Goal: Task Accomplishment & Management: Manage account settings

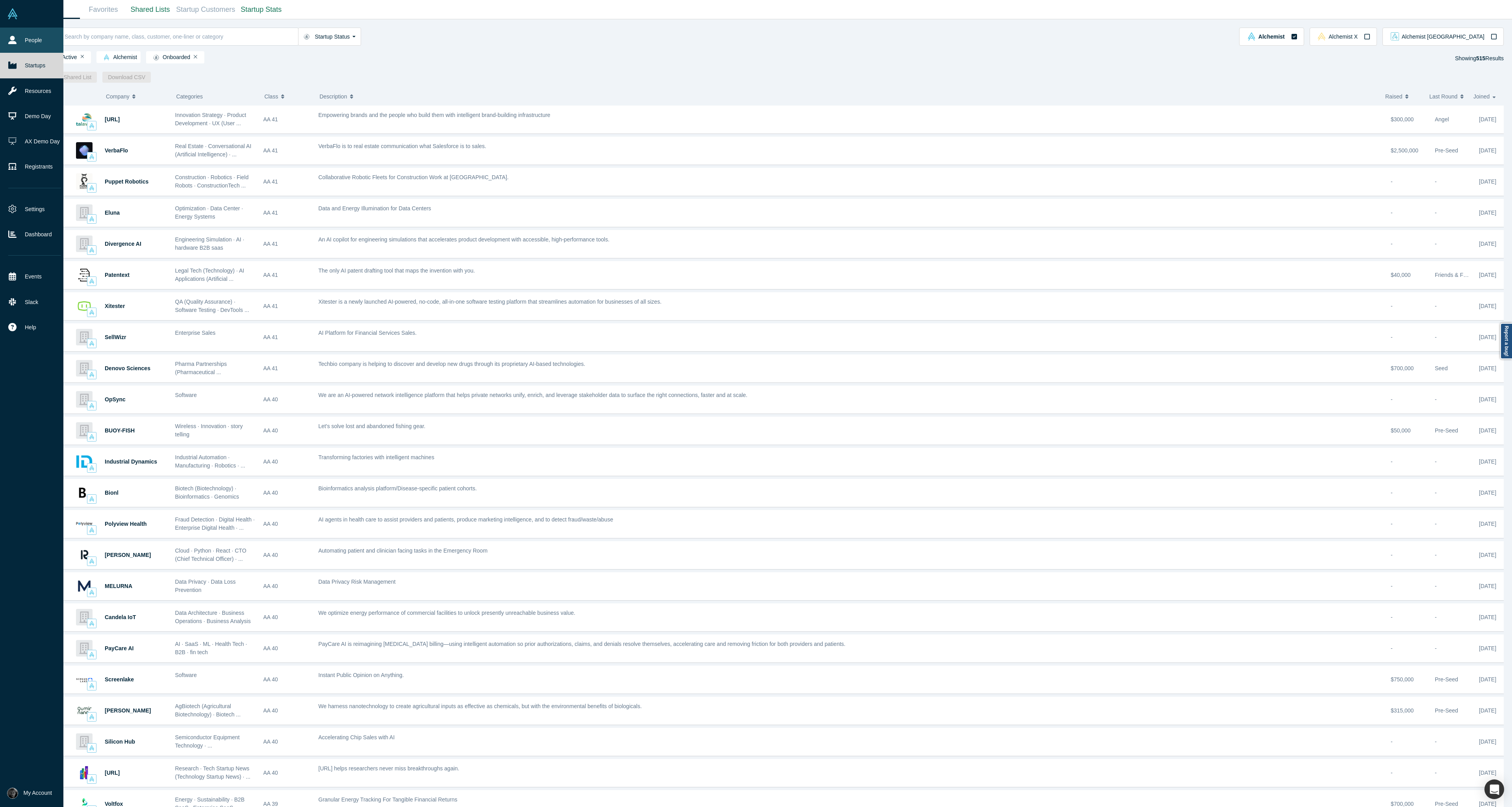
click at [37, 37] on link "People" at bounding box center [35, 40] width 69 height 25
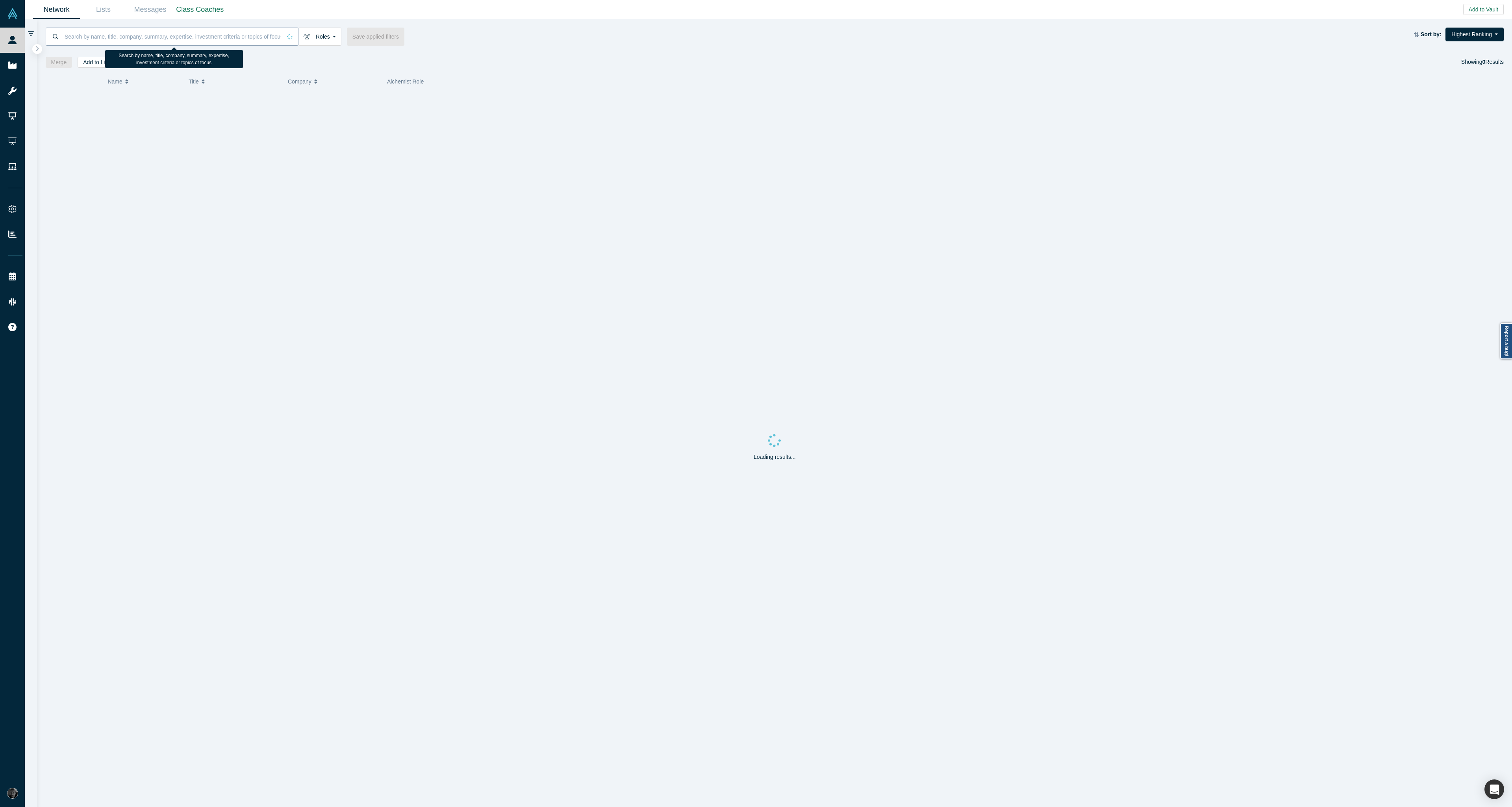
click at [163, 33] on input at bounding box center [173, 36] width 218 height 19
type input "gnani"
click at [561, 119] on div "Mentor, Angel, Freelancer / Consultant, Faculty, Partner, Lecturer, VC" at bounding box center [922, 115] width 1075 height 27
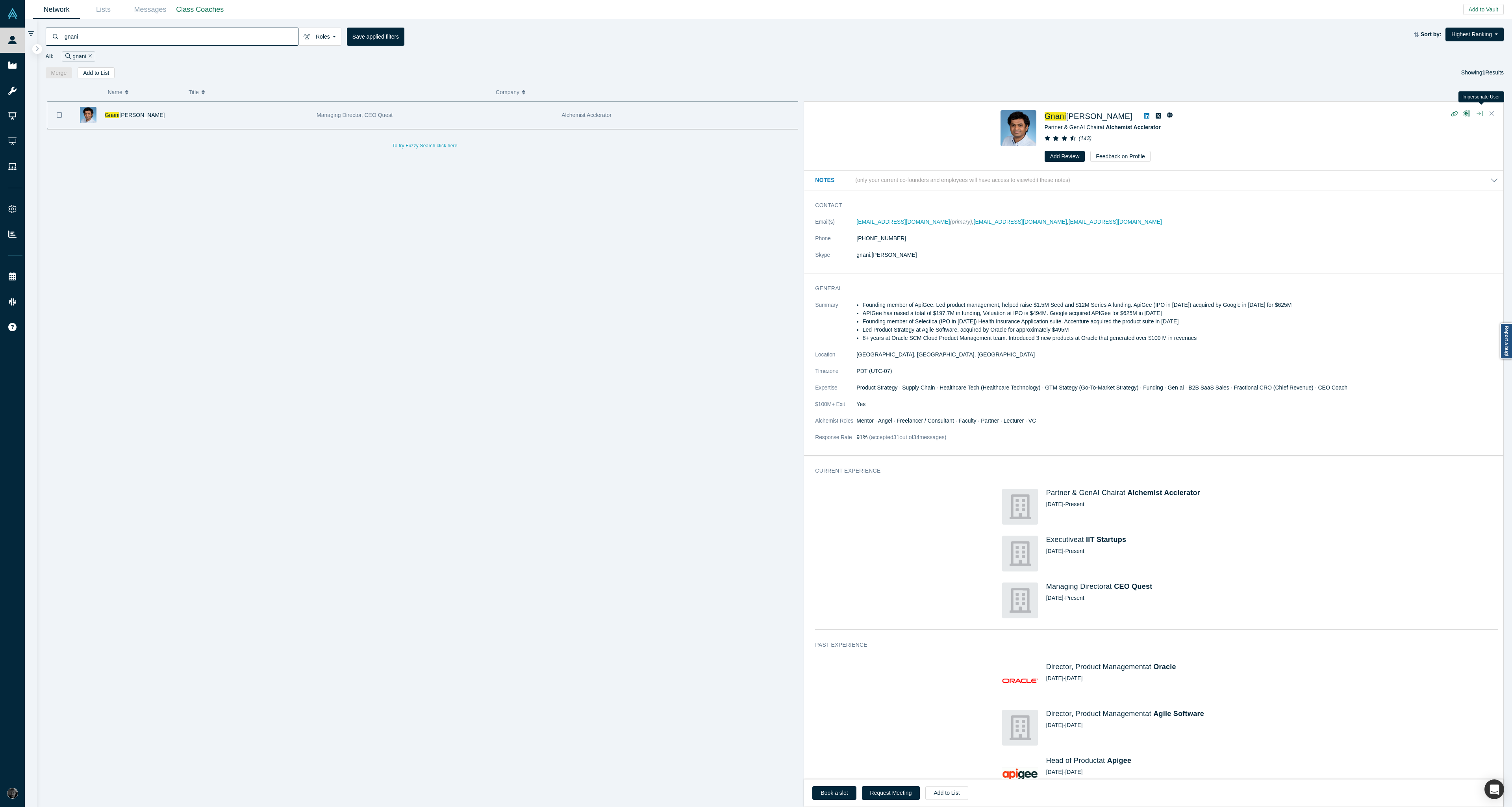
click at [1483, 117] on button "button" at bounding box center [1479, 113] width 12 height 11
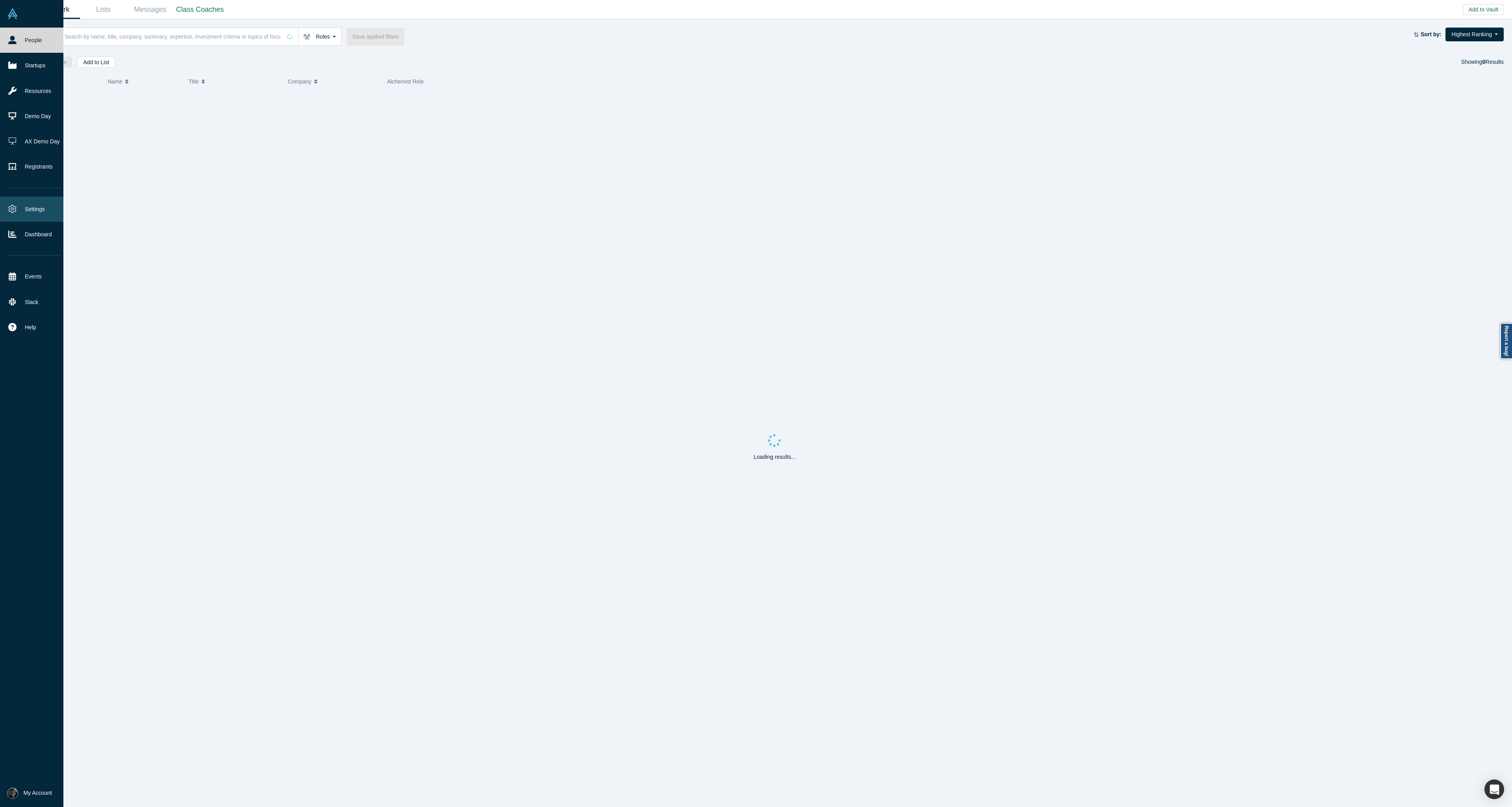
click at [28, 211] on link "Settings" at bounding box center [35, 209] width 69 height 25
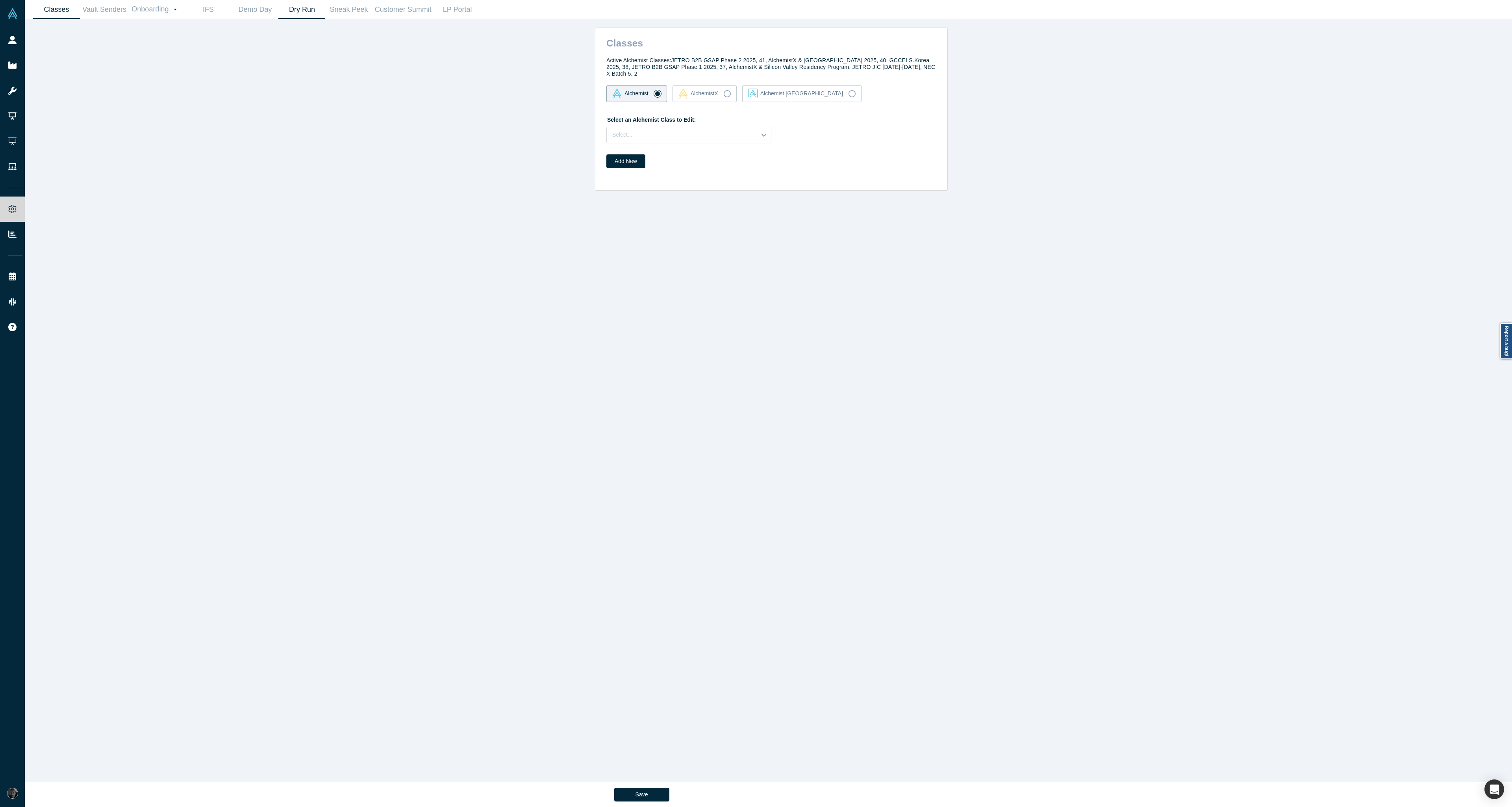
click at [286, 12] on link "Dry Run" at bounding box center [302, 10] width 47 height 19
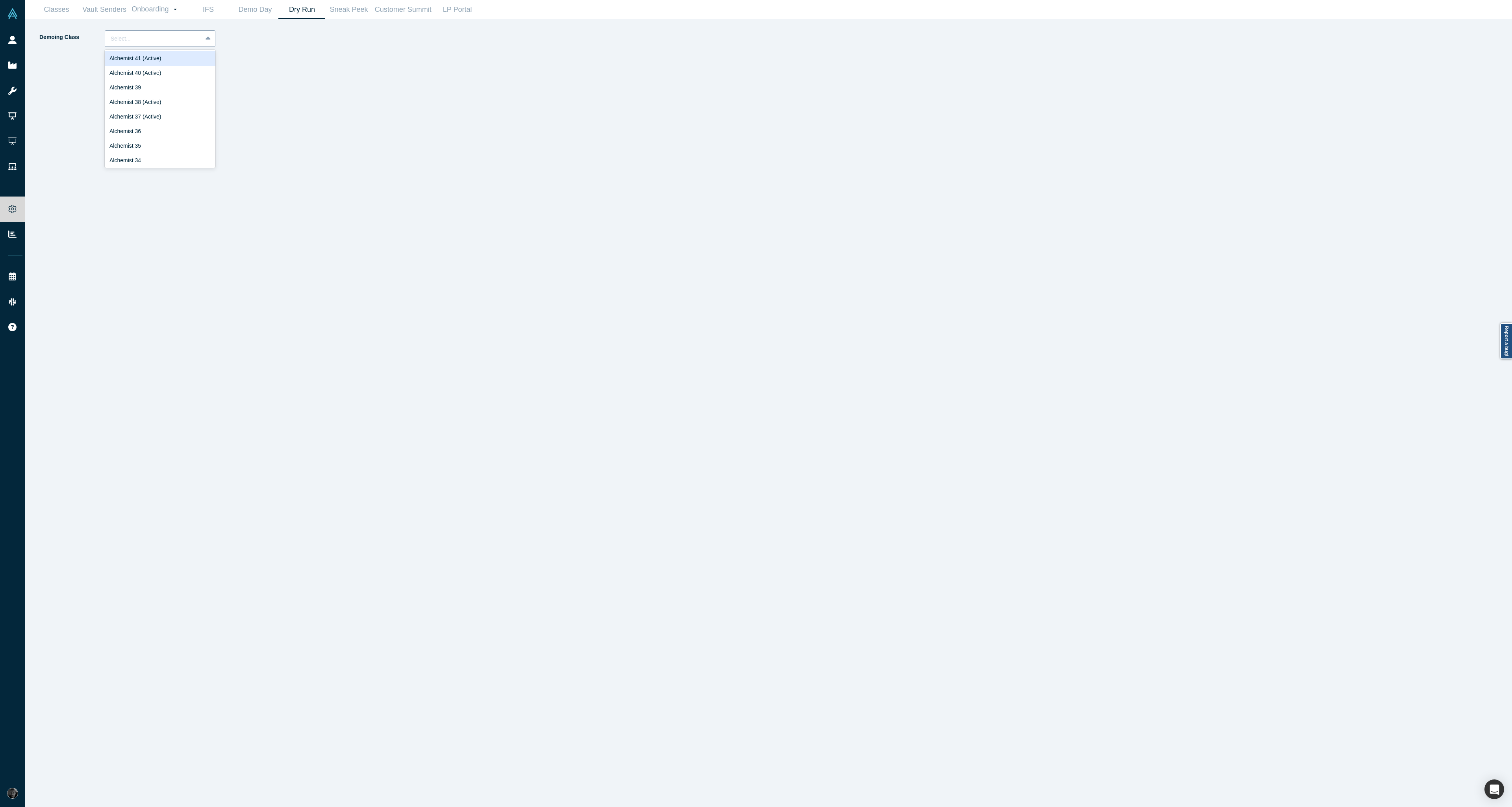
click at [195, 42] on div at bounding box center [154, 39] width 86 height 10
drag, startPoint x: 196, startPoint y: 73, endPoint x: 434, endPoint y: 55, distance: 238.7
click at [434, 55] on div "Demoing Class 17 results available. Use Up and Down to choose options, press En…" at bounding box center [404, 418] width 730 height 776
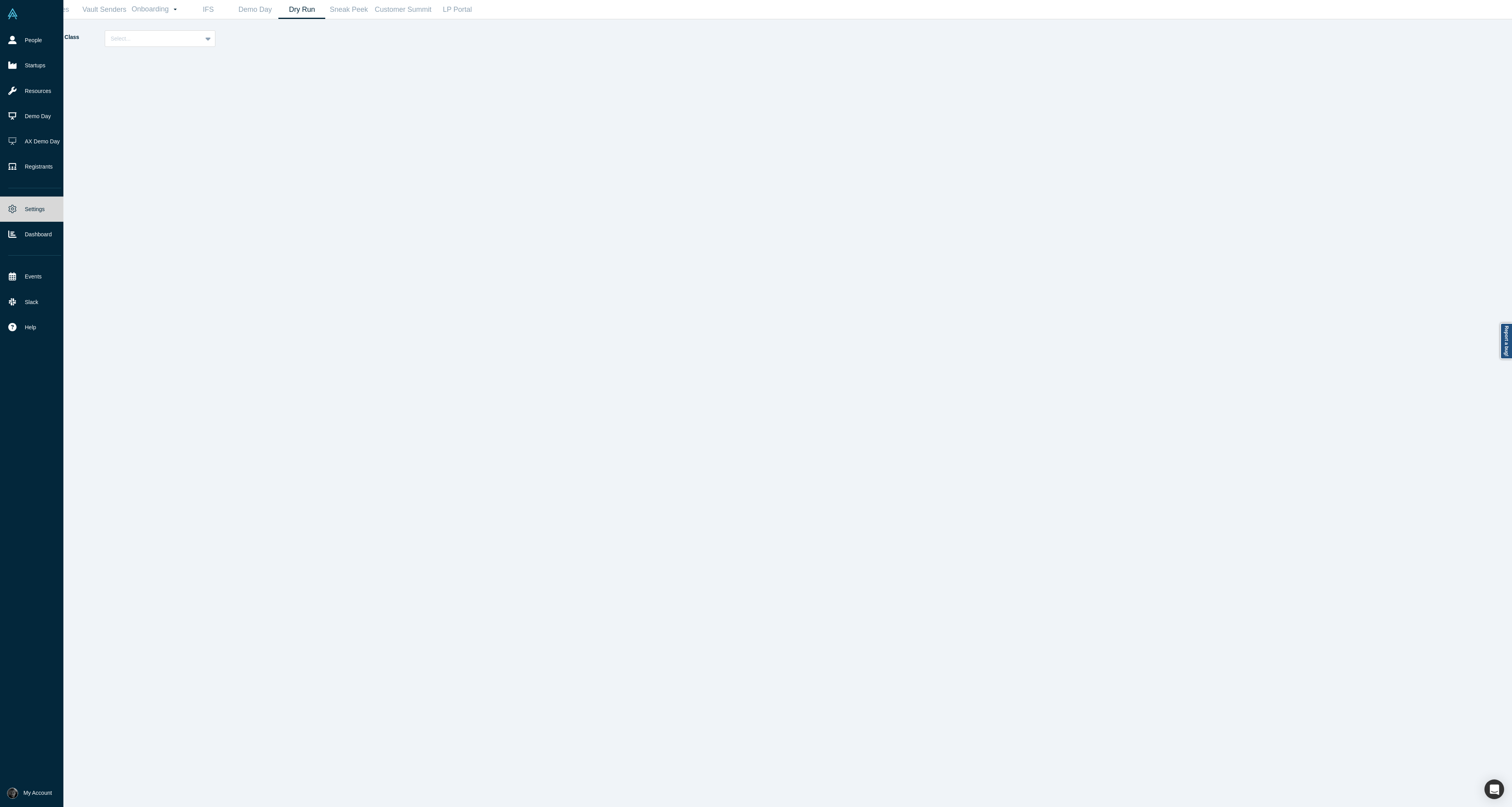
click at [7, 205] on link "Settings" at bounding box center [35, 209] width 69 height 25
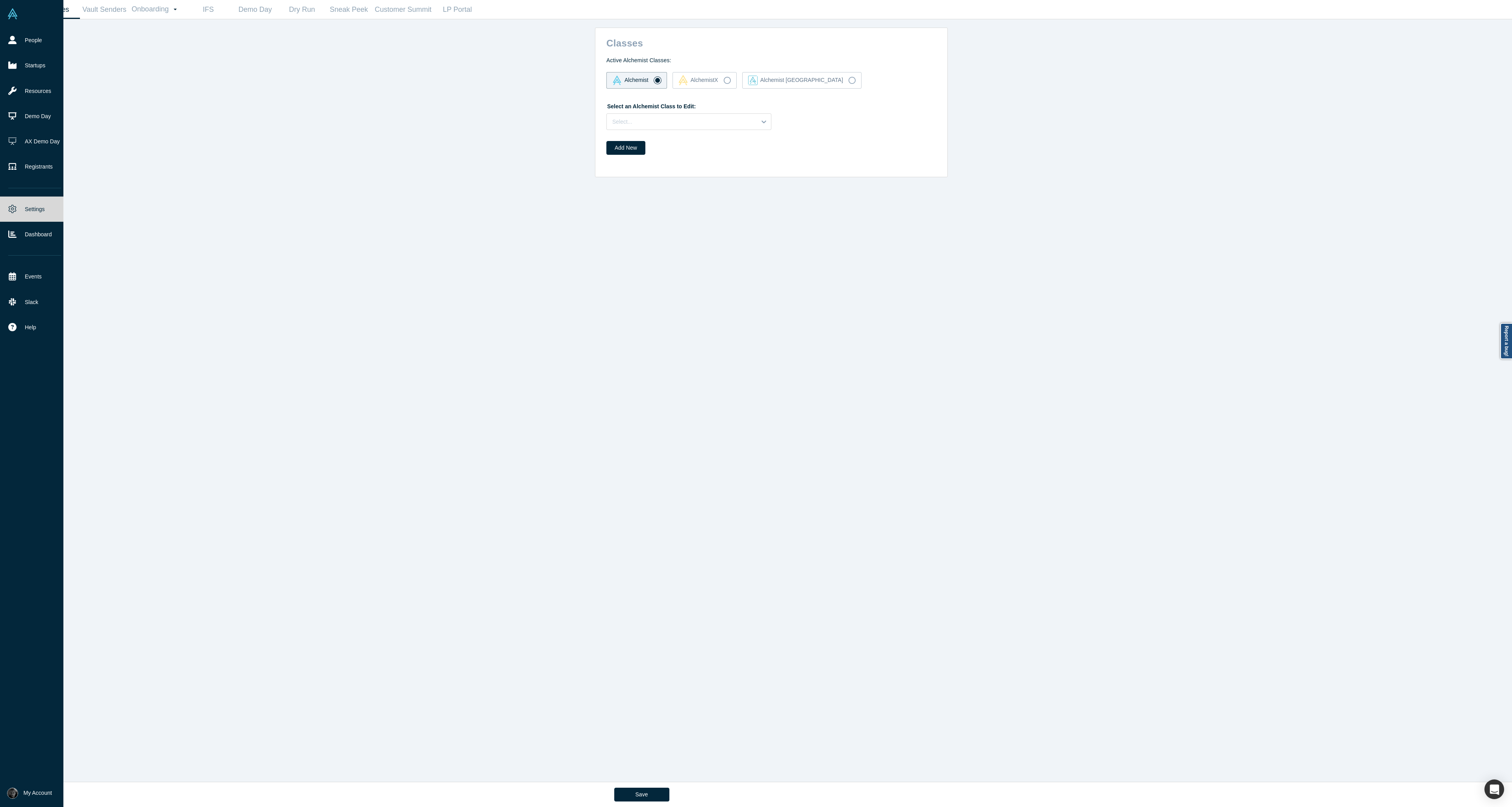
click at [7, 205] on link "Settings" at bounding box center [35, 209] width 69 height 25
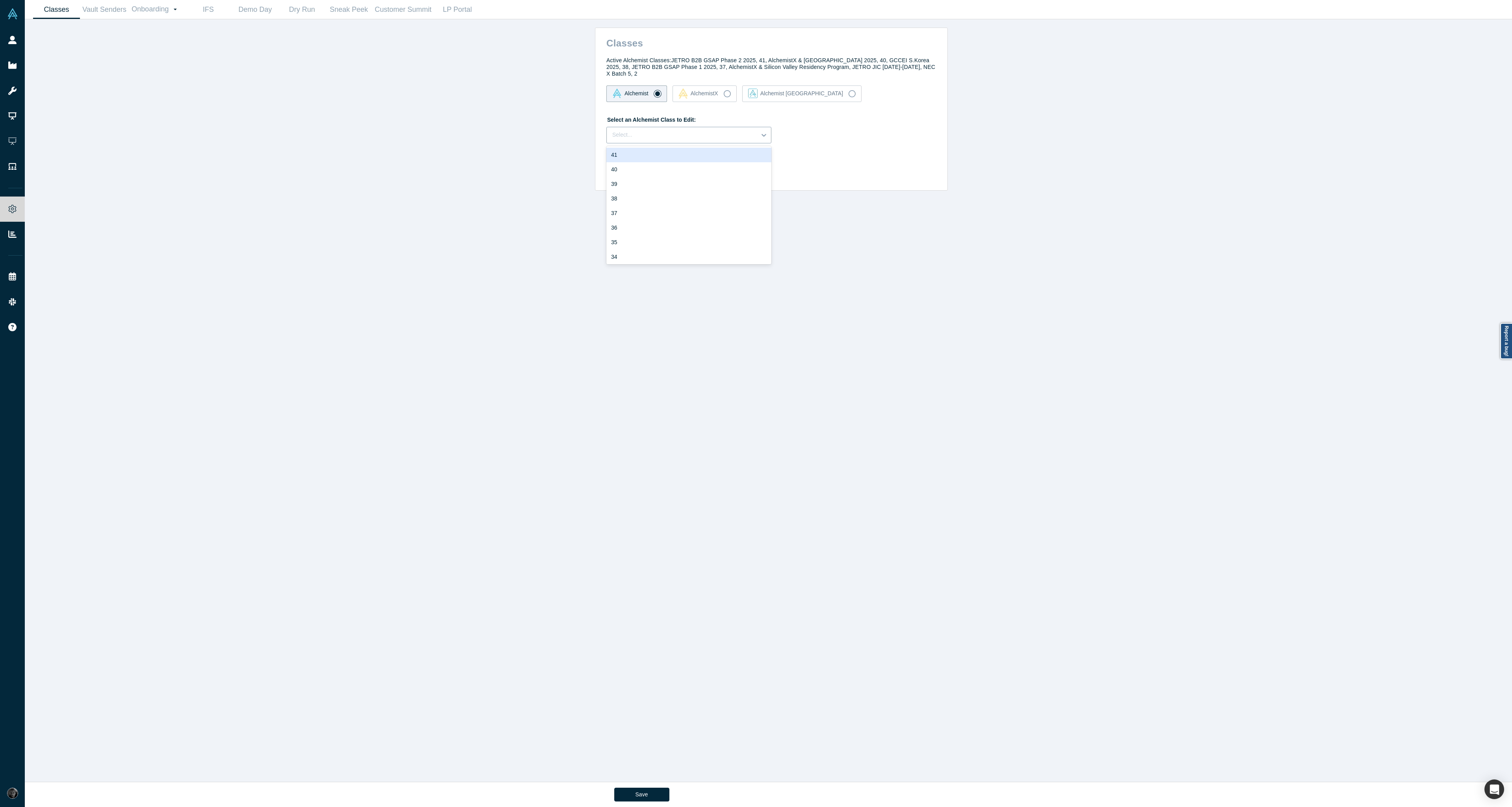
click at [757, 128] on div at bounding box center [764, 135] width 14 height 14
drag, startPoint x: 224, startPoint y: 146, endPoint x: 250, endPoint y: 75, distance: 75.6
click at [224, 145] on div "Classes Active Alchemist Classes: JETRO B2B GSAP Phase 2 2025, 41, AlchemistX &…" at bounding box center [771, 403] width 1493 height 768
click at [267, 17] on link "Demo Day" at bounding box center [255, 10] width 47 height 19
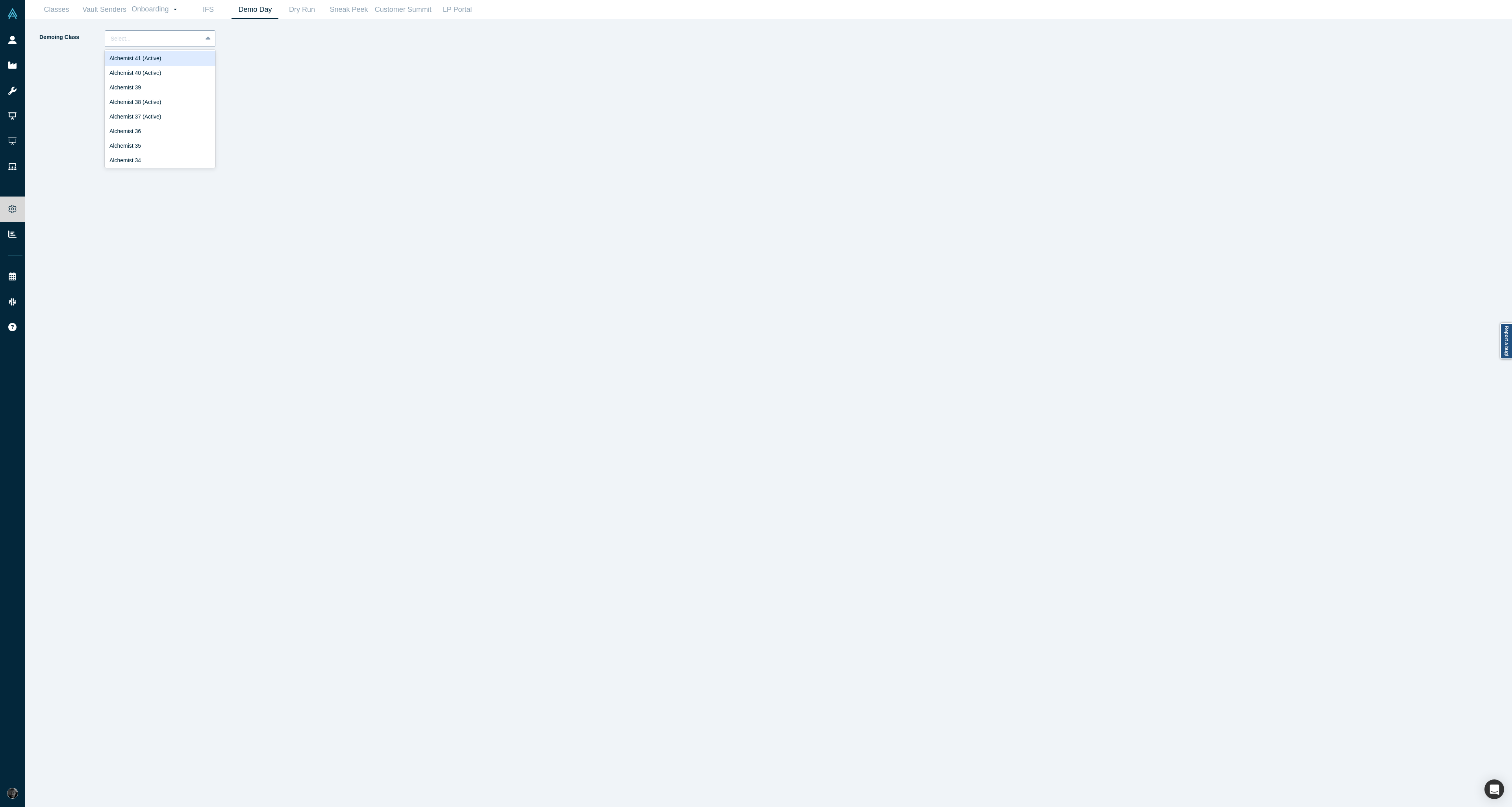
click at [153, 38] on div at bounding box center [154, 39] width 86 height 10
click at [66, 10] on link "Classes" at bounding box center [56, 10] width 47 height 19
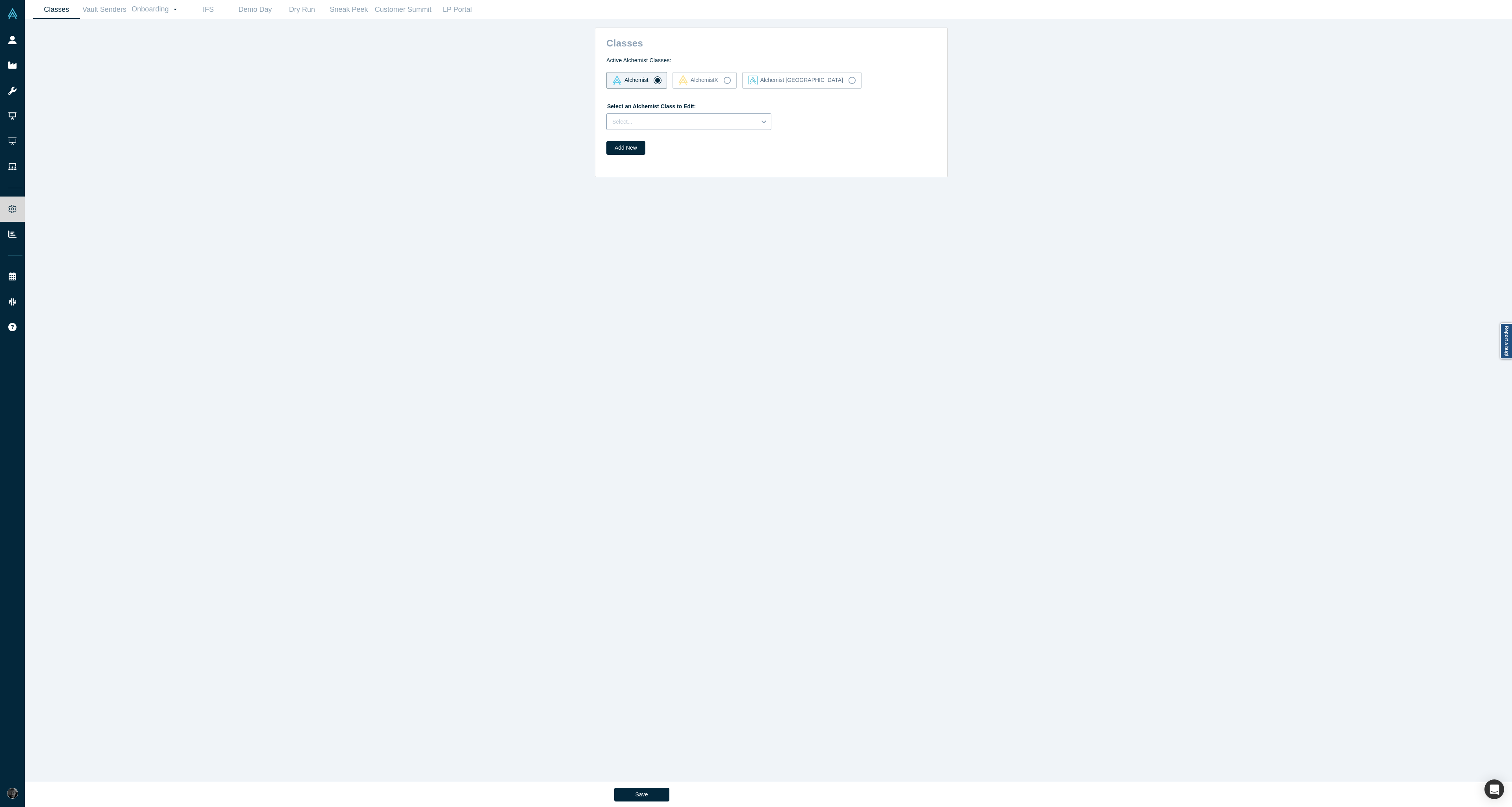
click at [685, 124] on div at bounding box center [681, 121] width 139 height 10
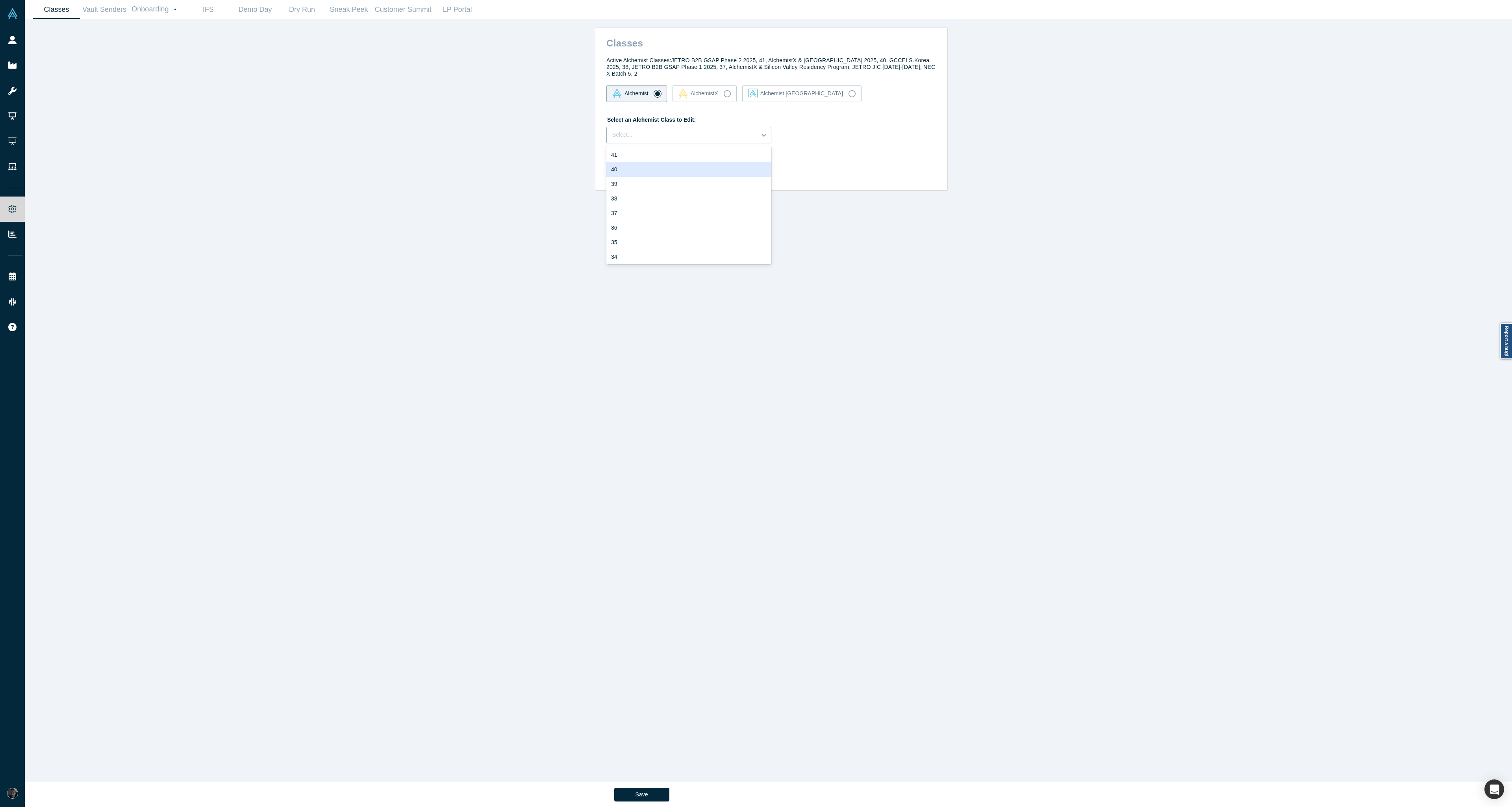
click at [669, 163] on div "40" at bounding box center [689, 169] width 165 height 15
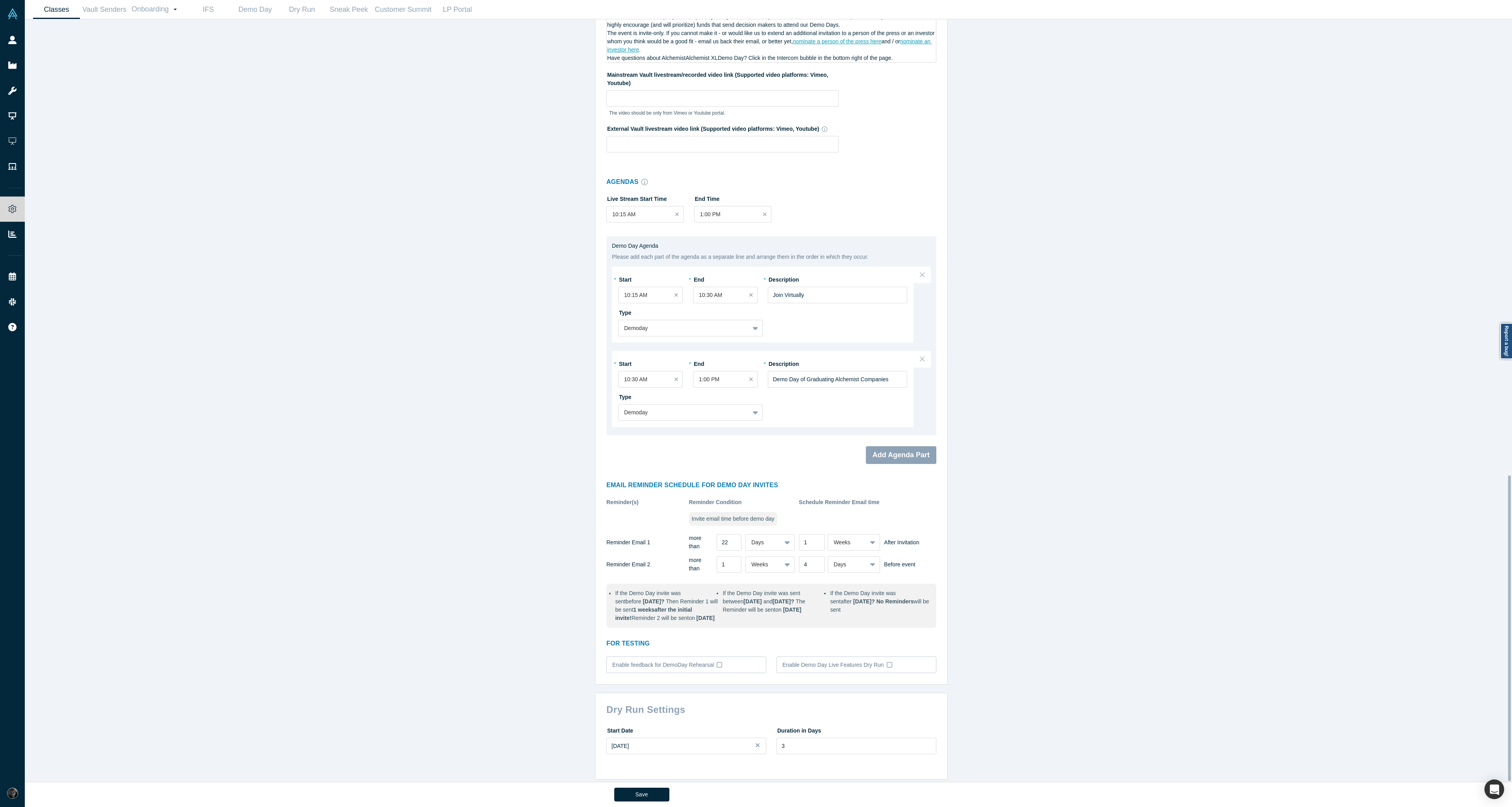
scroll to position [1137, 0]
click at [717, 662] on icon at bounding box center [719, 664] width 5 height 5
click at [0, 0] on input "Enable feedback for DemoDay Rehearsal" at bounding box center [0, 0] width 0 height 0
click at [717, 662] on icon at bounding box center [719, 664] width 5 height 5
click at [0, 0] on input "Enable feedback for DemoDay Rehearsal" at bounding box center [0, 0] width 0 height 0
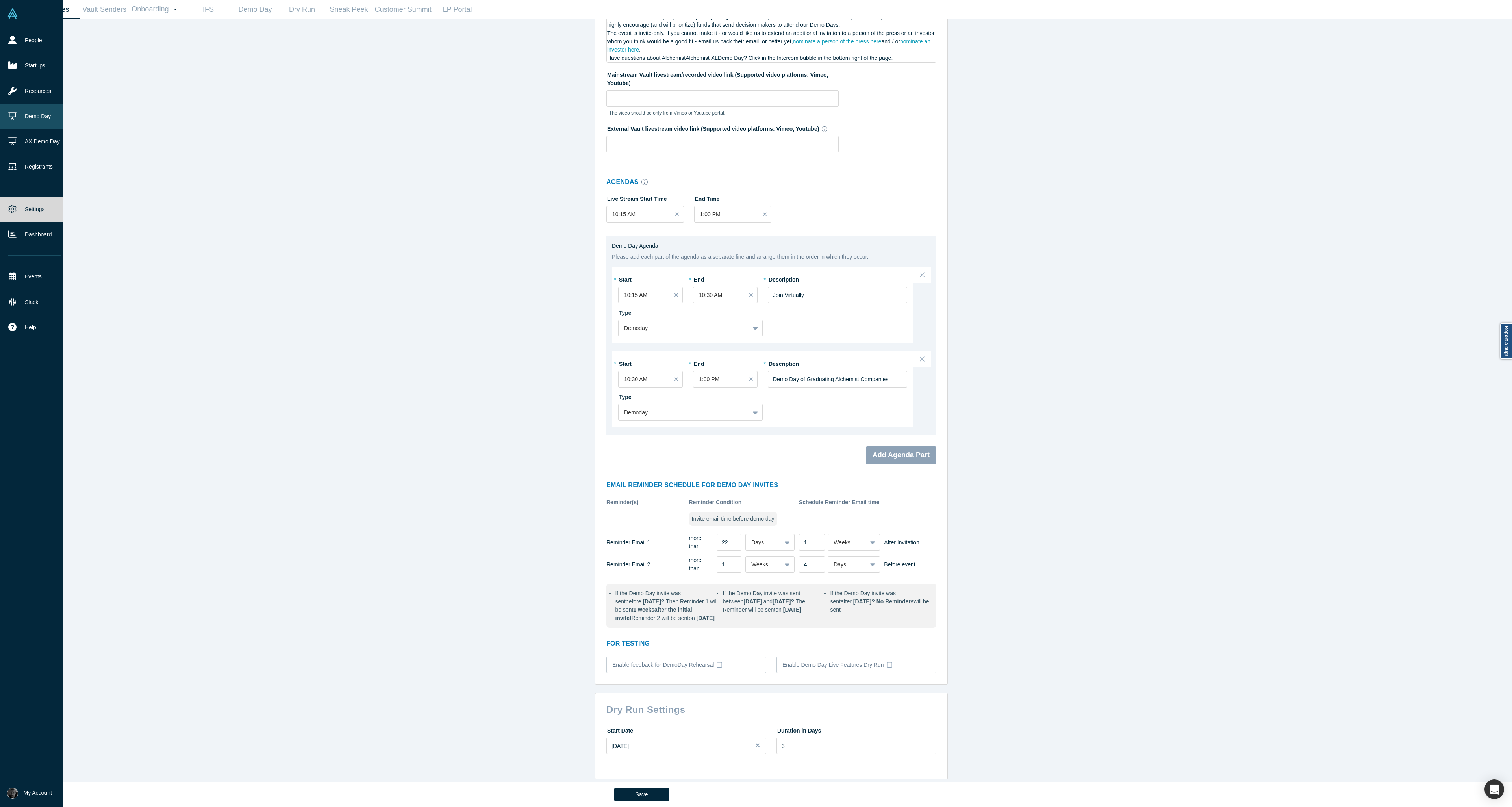
click at [27, 116] on link "Demo Day" at bounding box center [35, 116] width 69 height 25
